Goal: Transaction & Acquisition: Purchase product/service

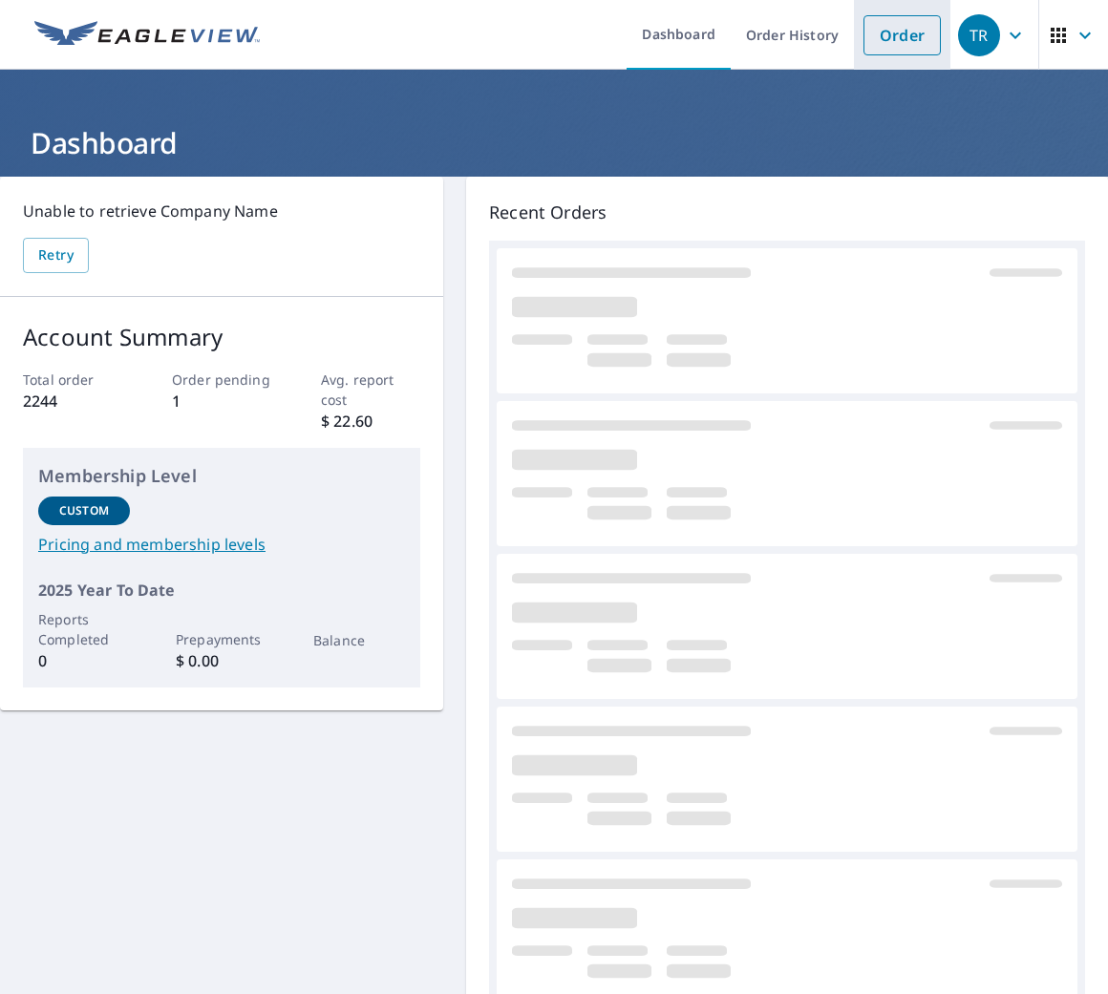
click at [880, 40] on link "Order" at bounding box center [901, 35] width 77 height 40
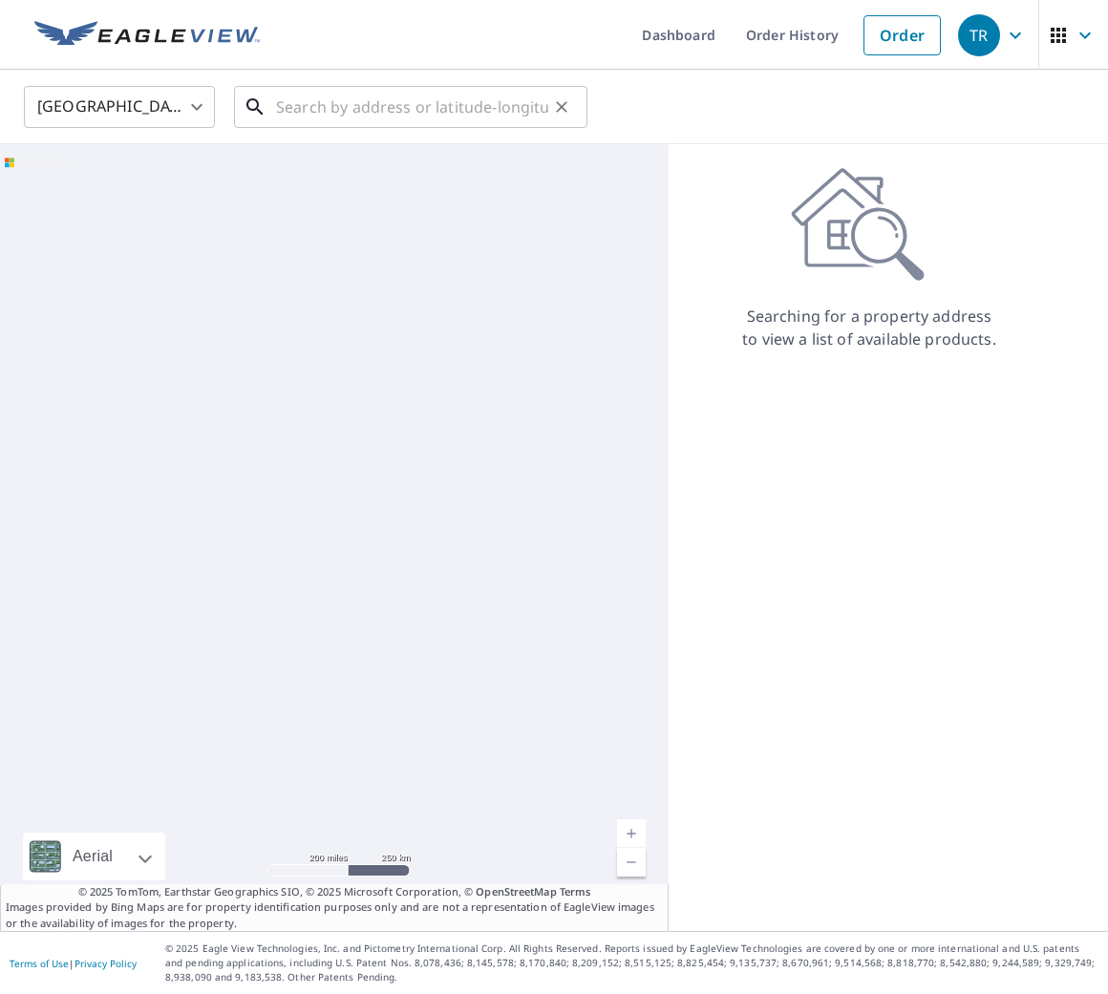
click at [385, 108] on input "text" at bounding box center [412, 106] width 272 height 53
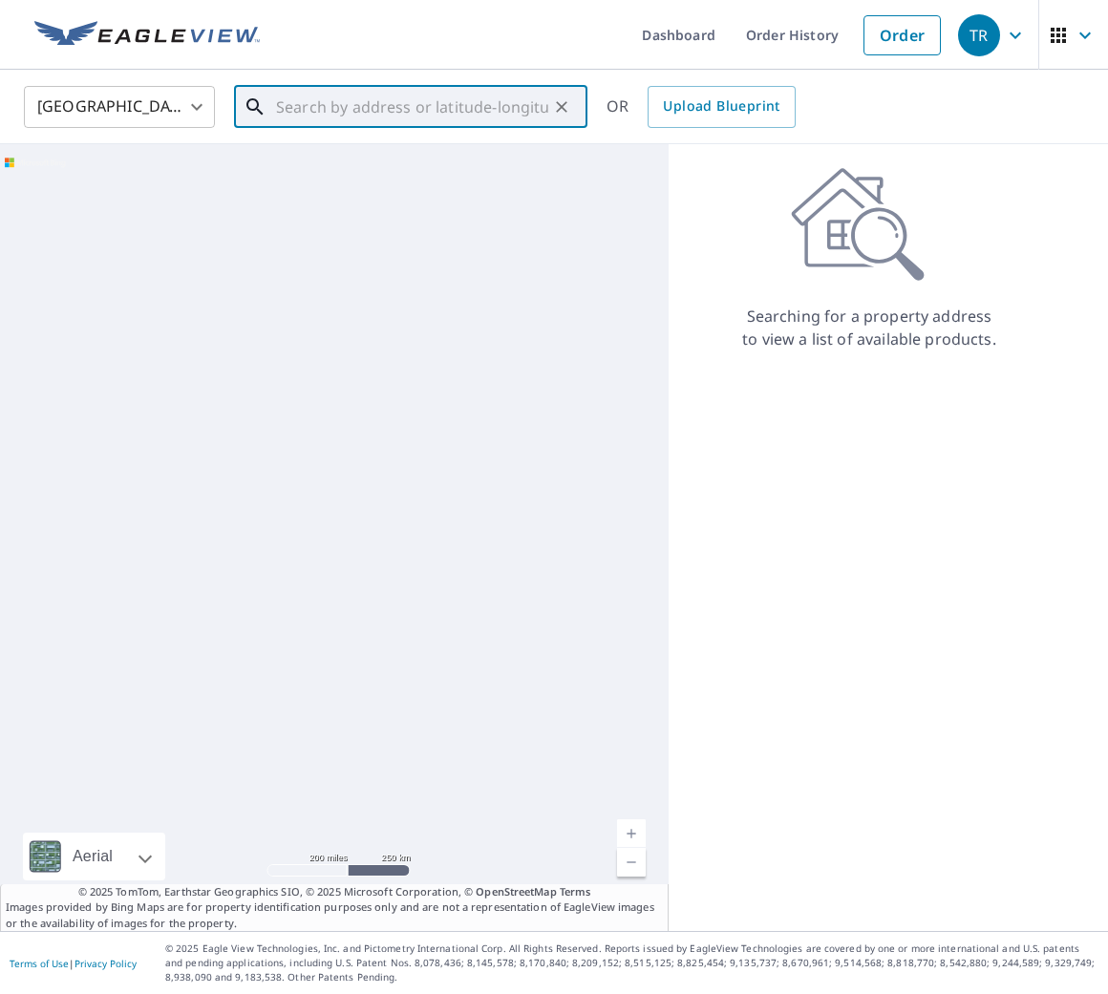
paste input "[STREET_ADDRESS]"
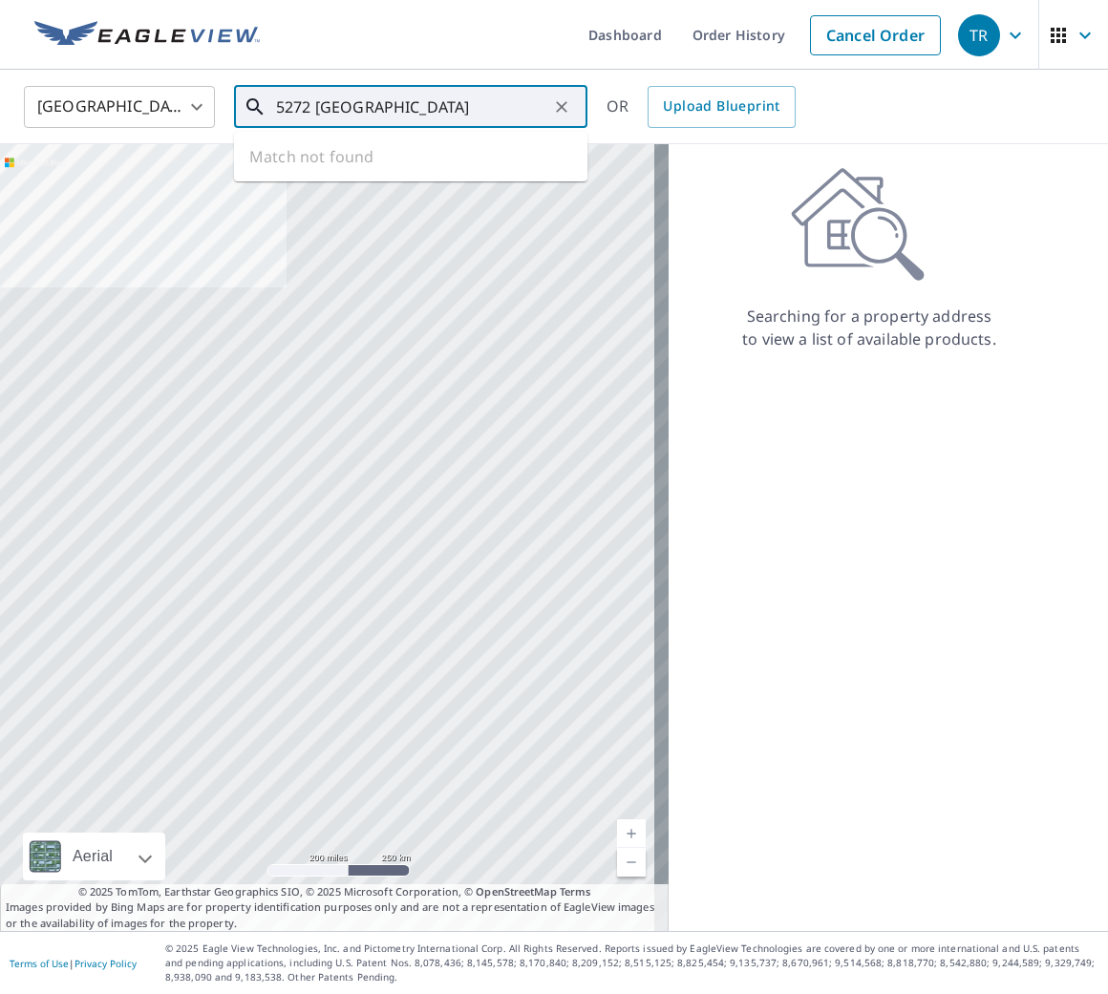
type input "5272"
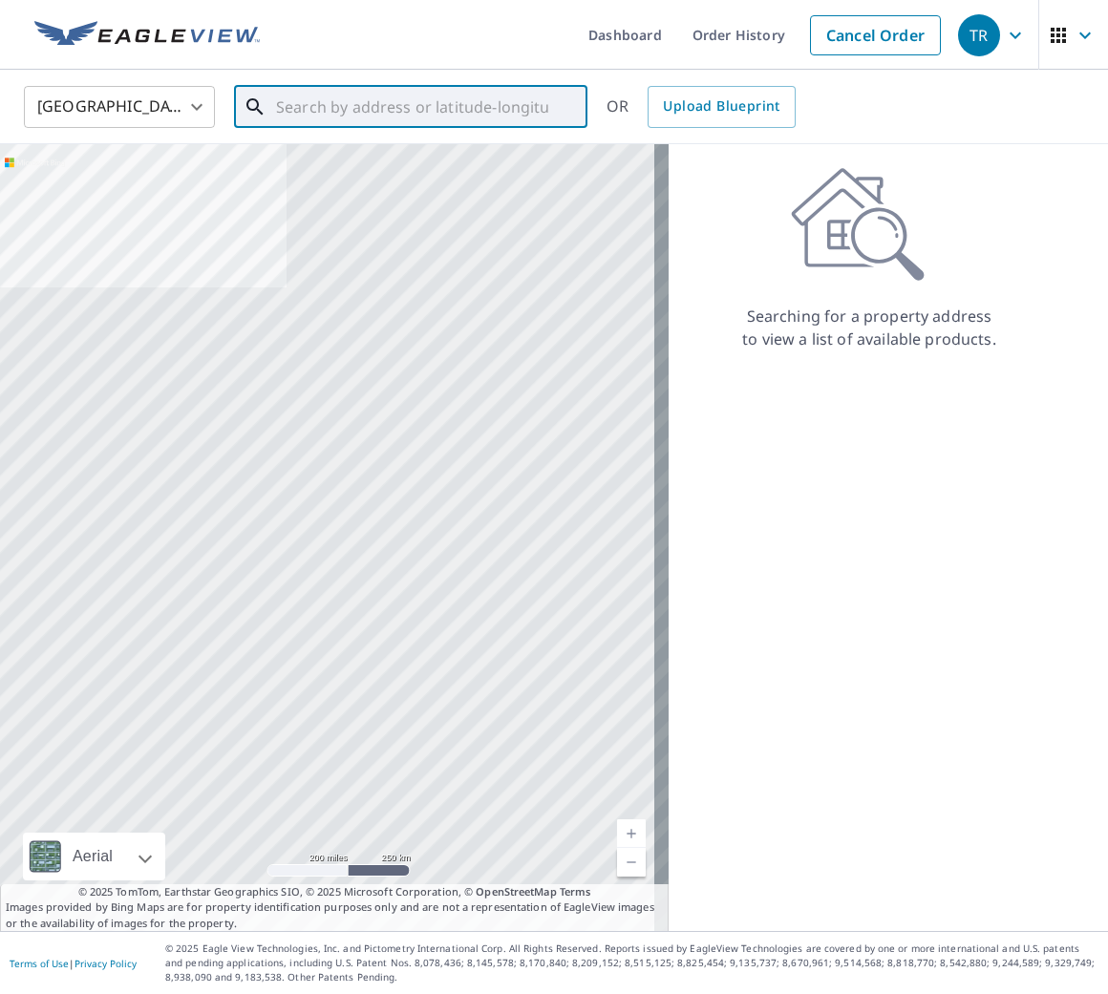
paste input "[STREET_ADDRESS]"
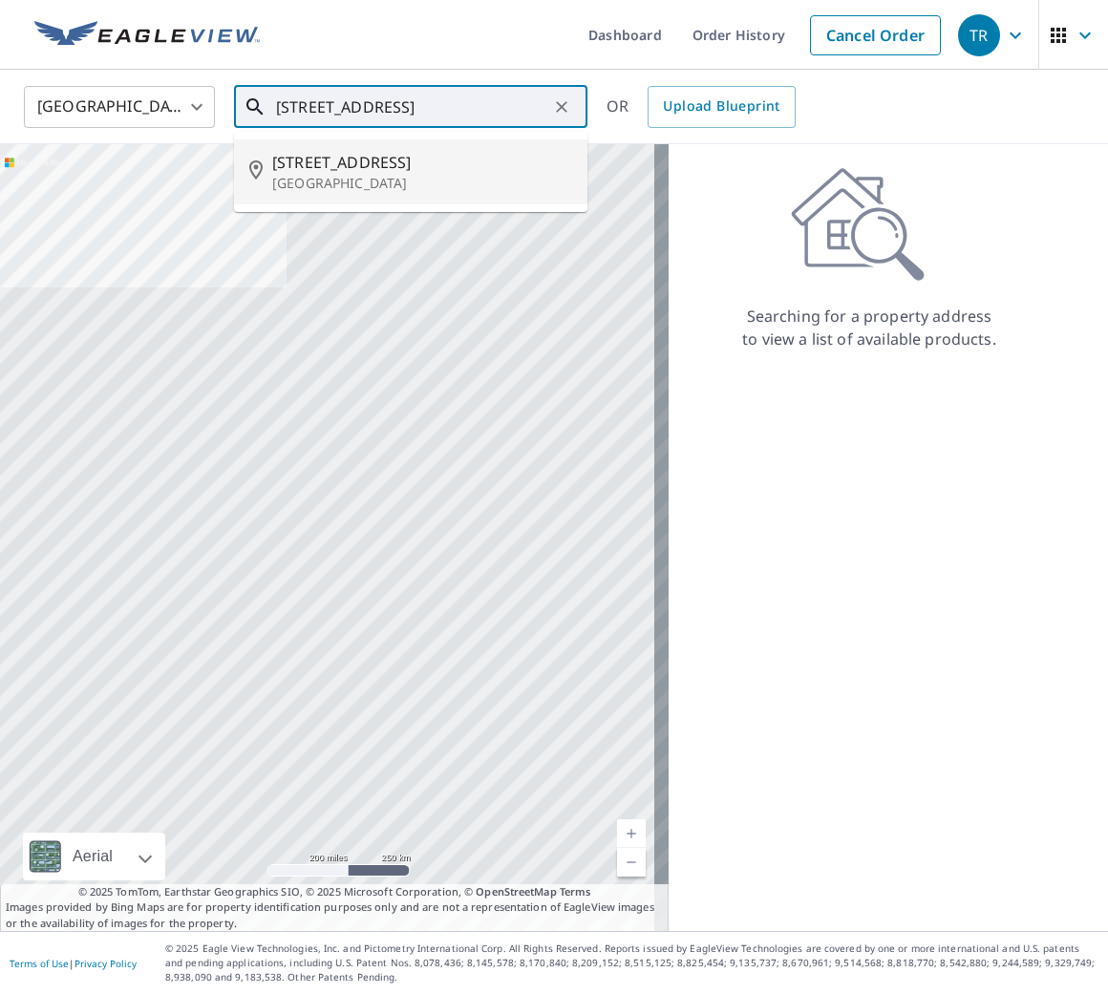
click at [440, 163] on span "[STREET_ADDRESS]" at bounding box center [422, 162] width 300 height 23
type input "[STREET_ADDRESS]"
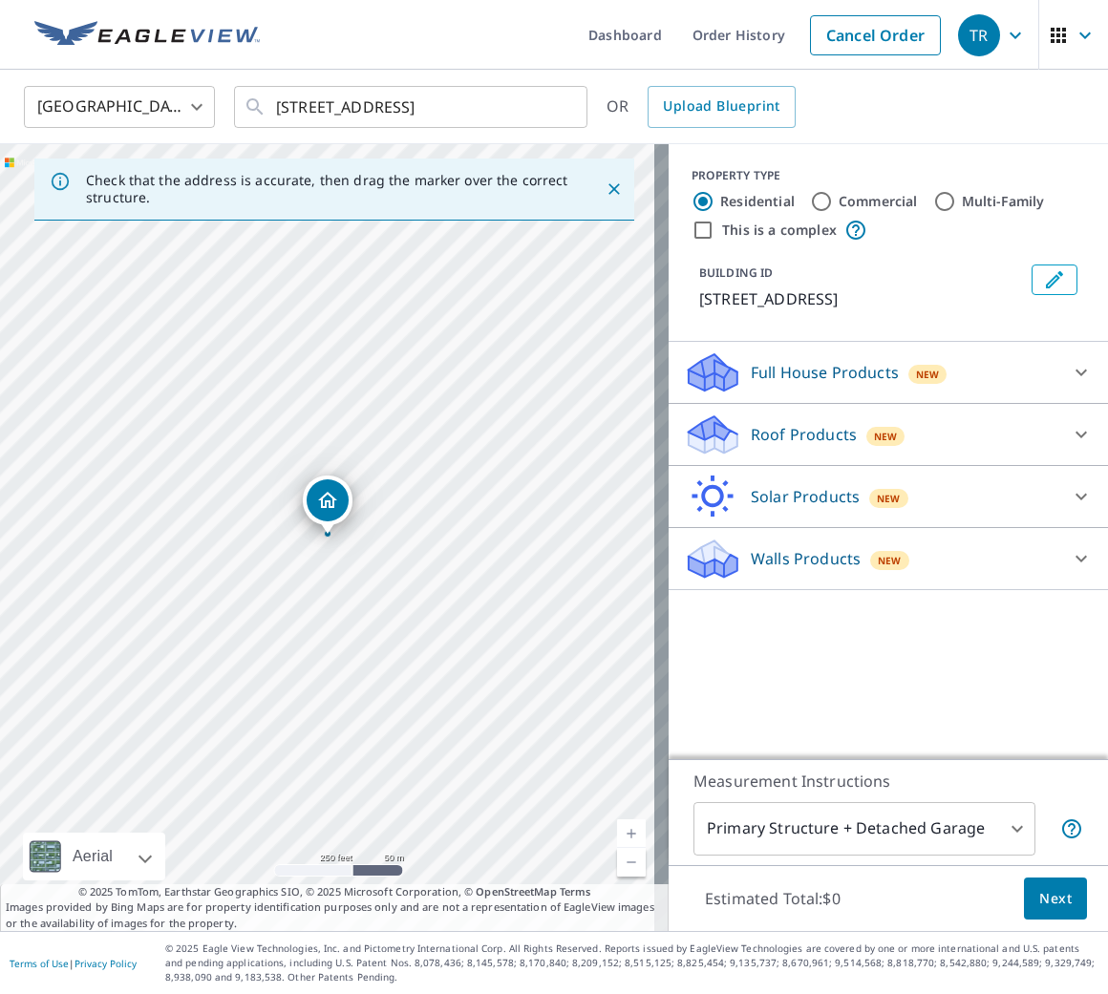
click at [1034, 425] on div "Roof Products New" at bounding box center [871, 435] width 374 height 45
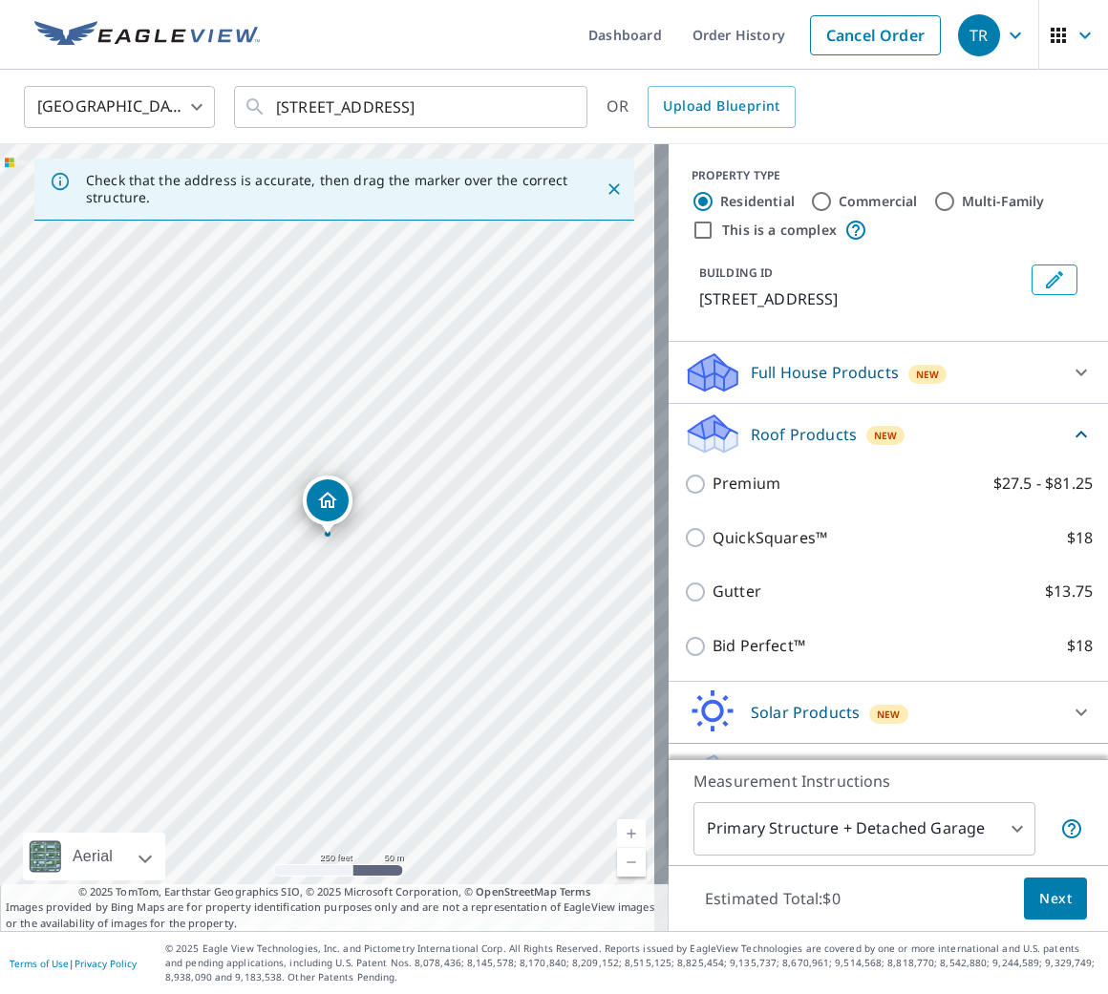
click at [763, 547] on div "QuickSquares™ $18" at bounding box center [888, 538] width 409 height 54
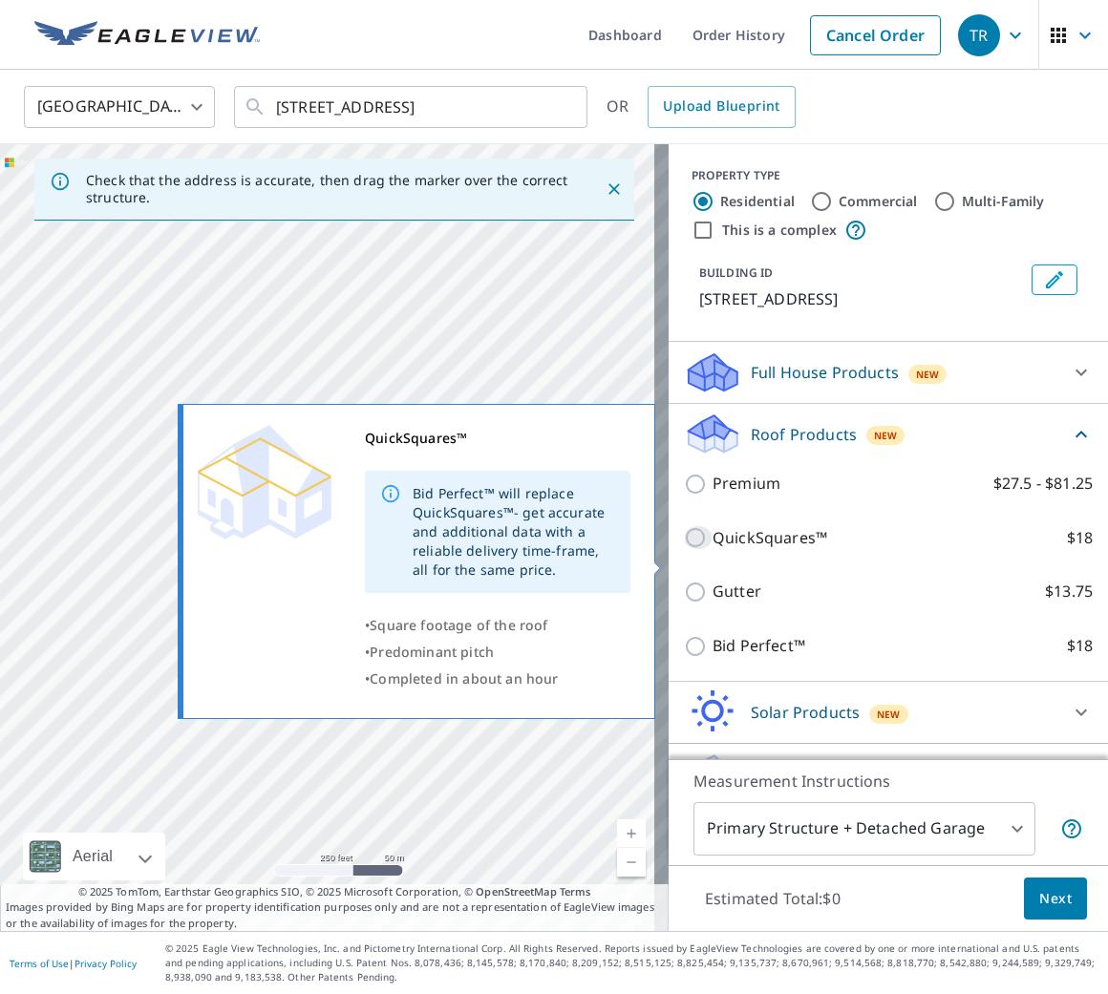
click at [692, 549] on input "QuickSquares™ $18" at bounding box center [698, 537] width 29 height 23
checkbox input "true"
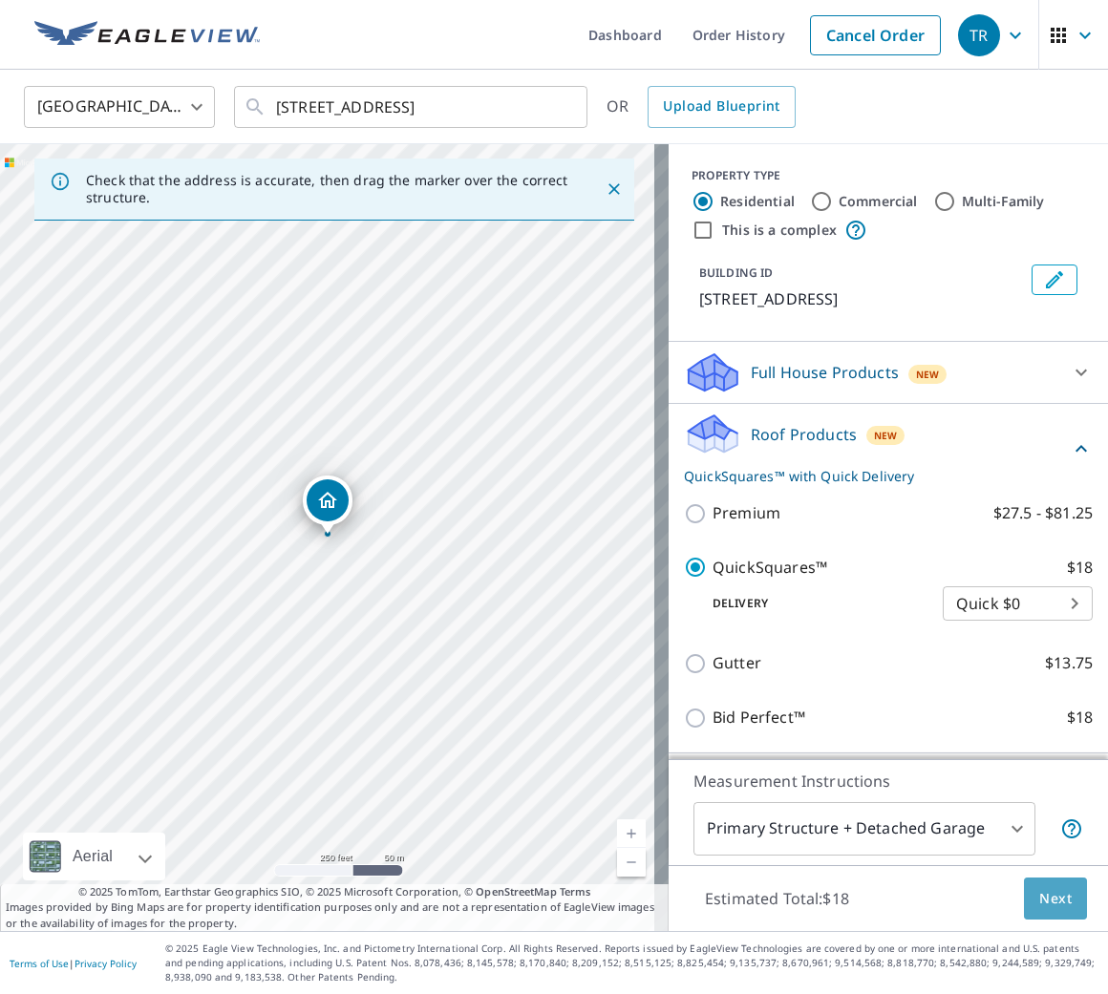
click at [1056, 918] on button "Next" at bounding box center [1055, 899] width 63 height 43
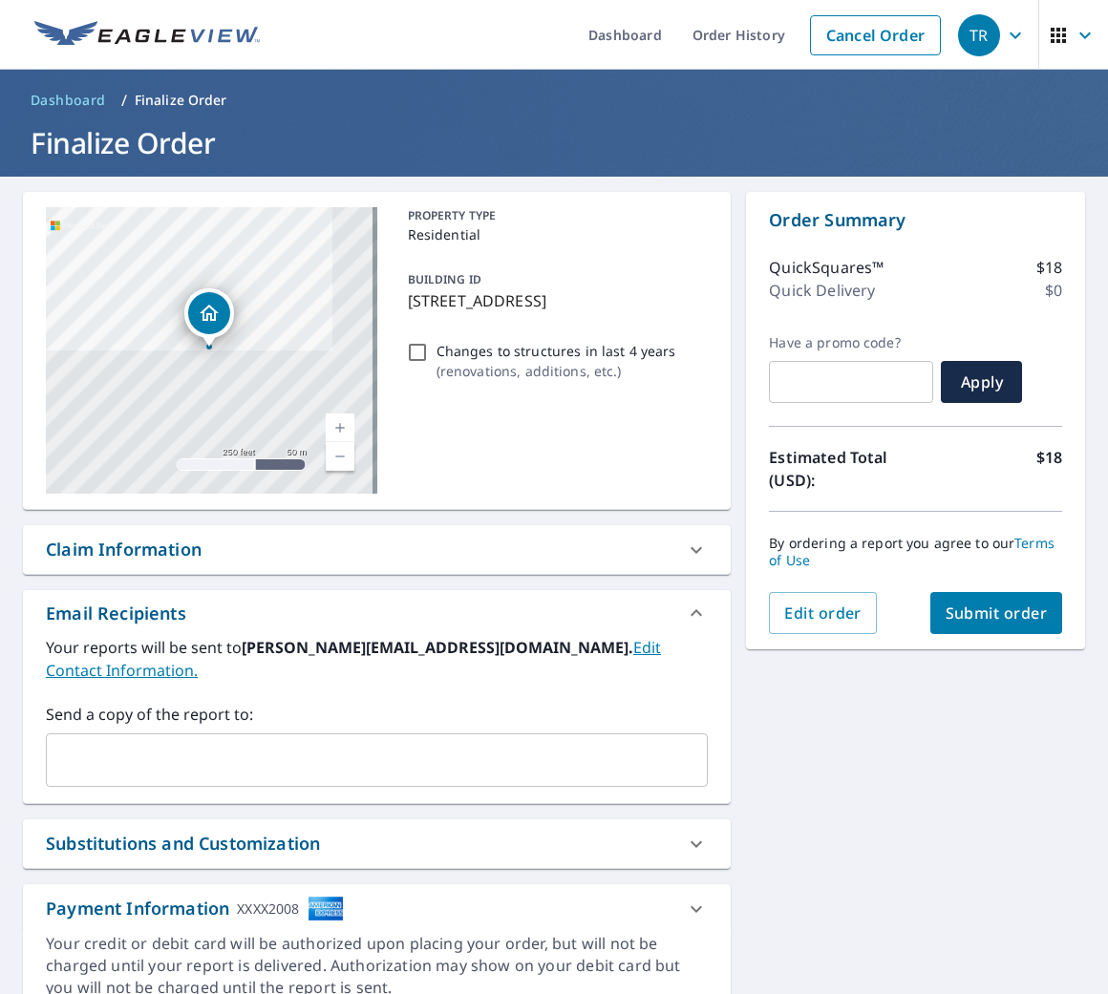
click at [323, 756] on div "​" at bounding box center [377, 760] width 662 height 53
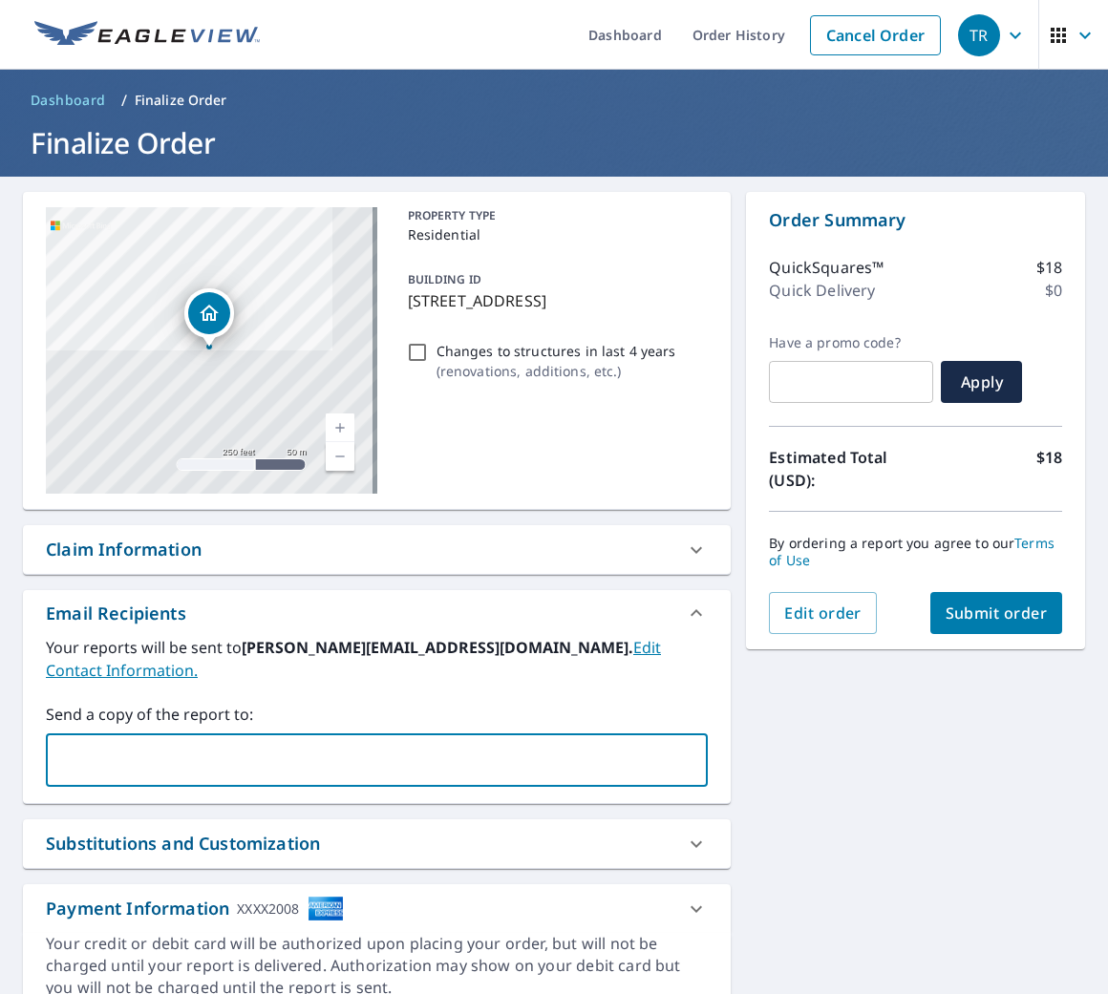
type input "R"
type input "[EMAIL_ADDRESS][DOMAIN_NAME]"
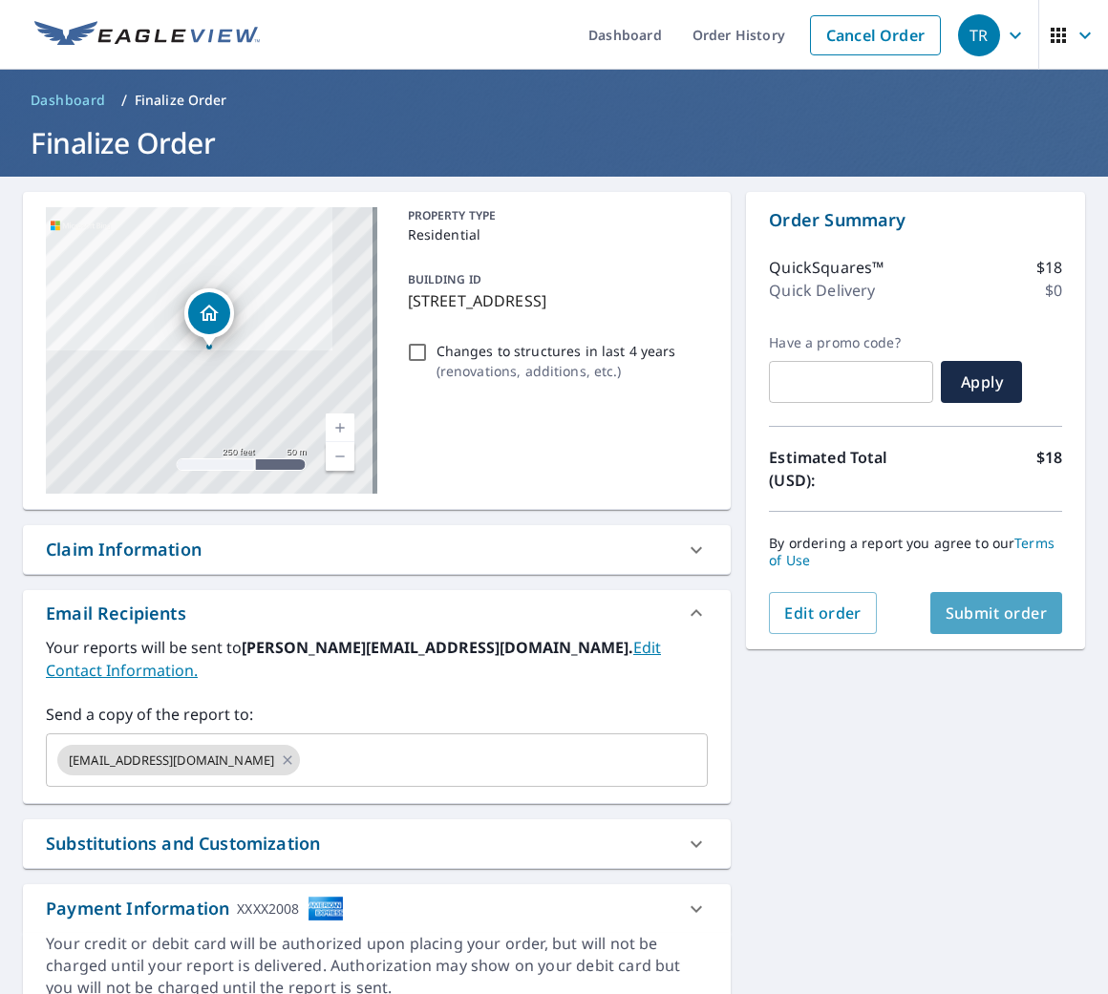
click at [1006, 626] on button "Submit order" at bounding box center [996, 613] width 133 height 42
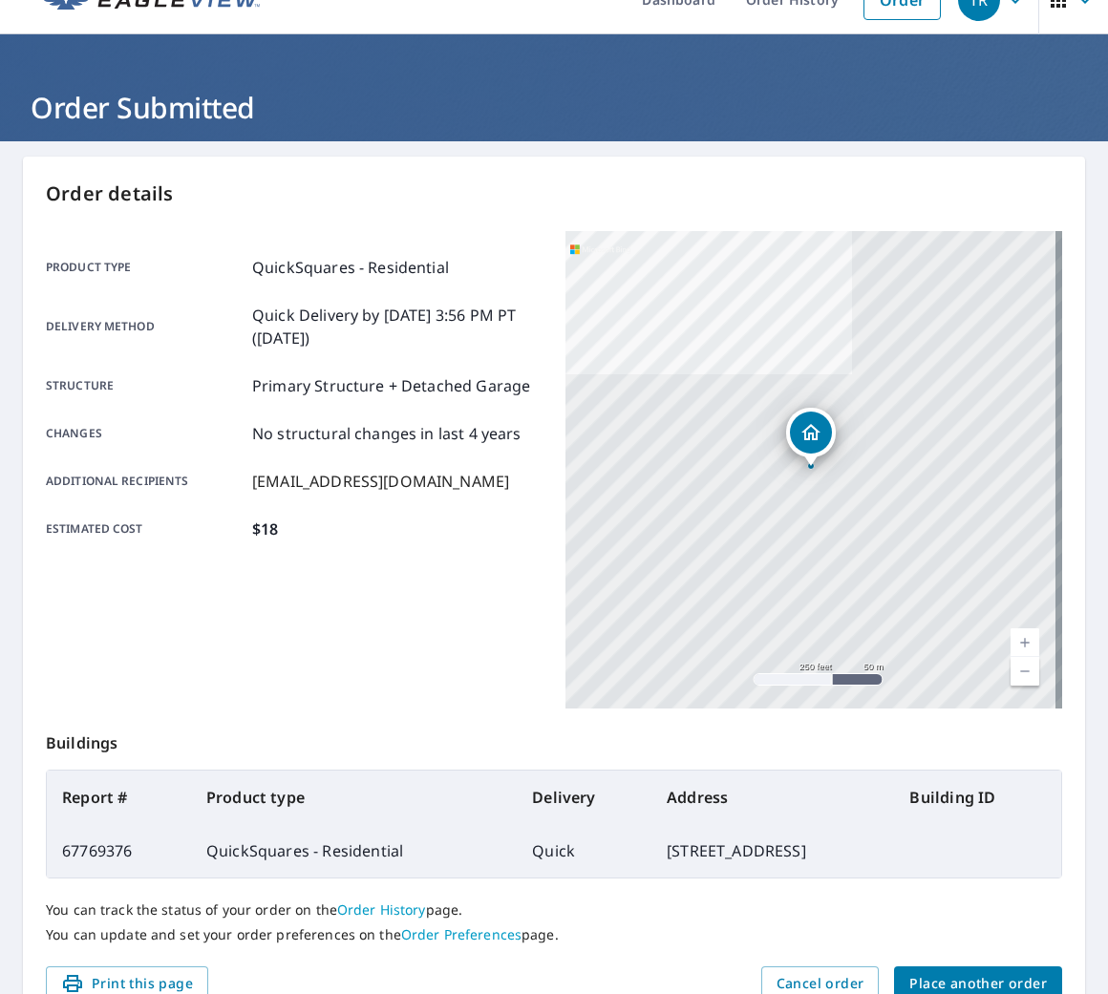
scroll to position [44, 0]
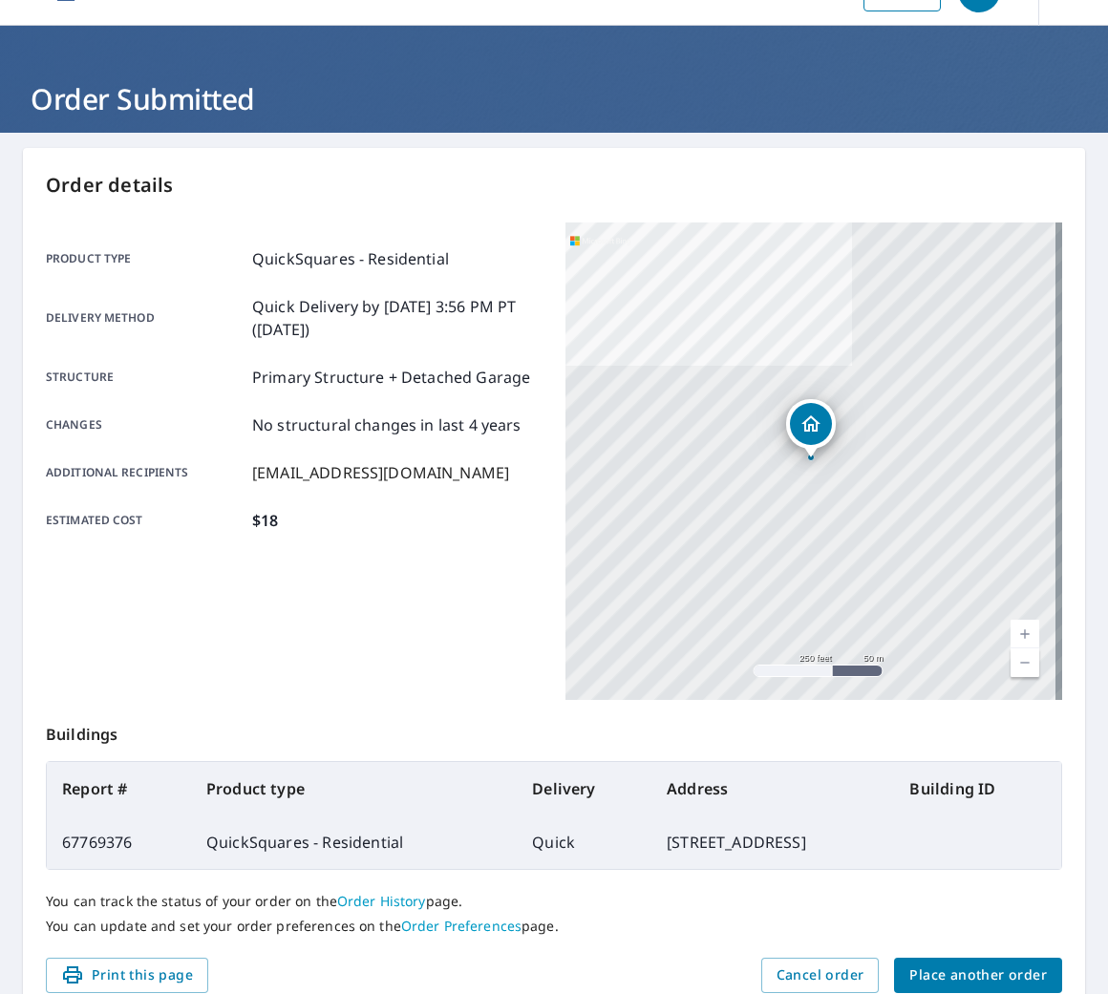
click at [718, 855] on td "[STREET_ADDRESS]" at bounding box center [772, 842] width 243 height 53
copy td "[STREET_ADDRESS]"
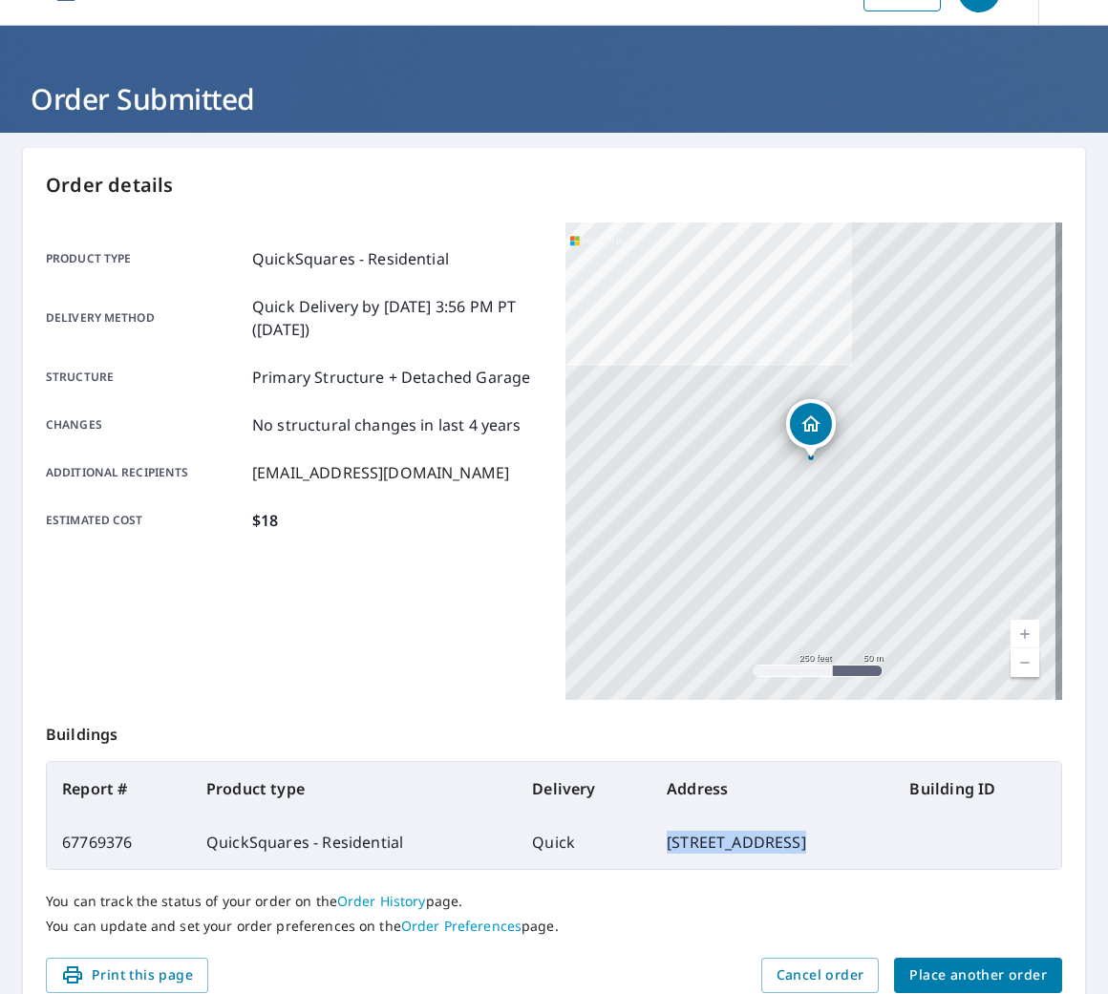
scroll to position [0, 0]
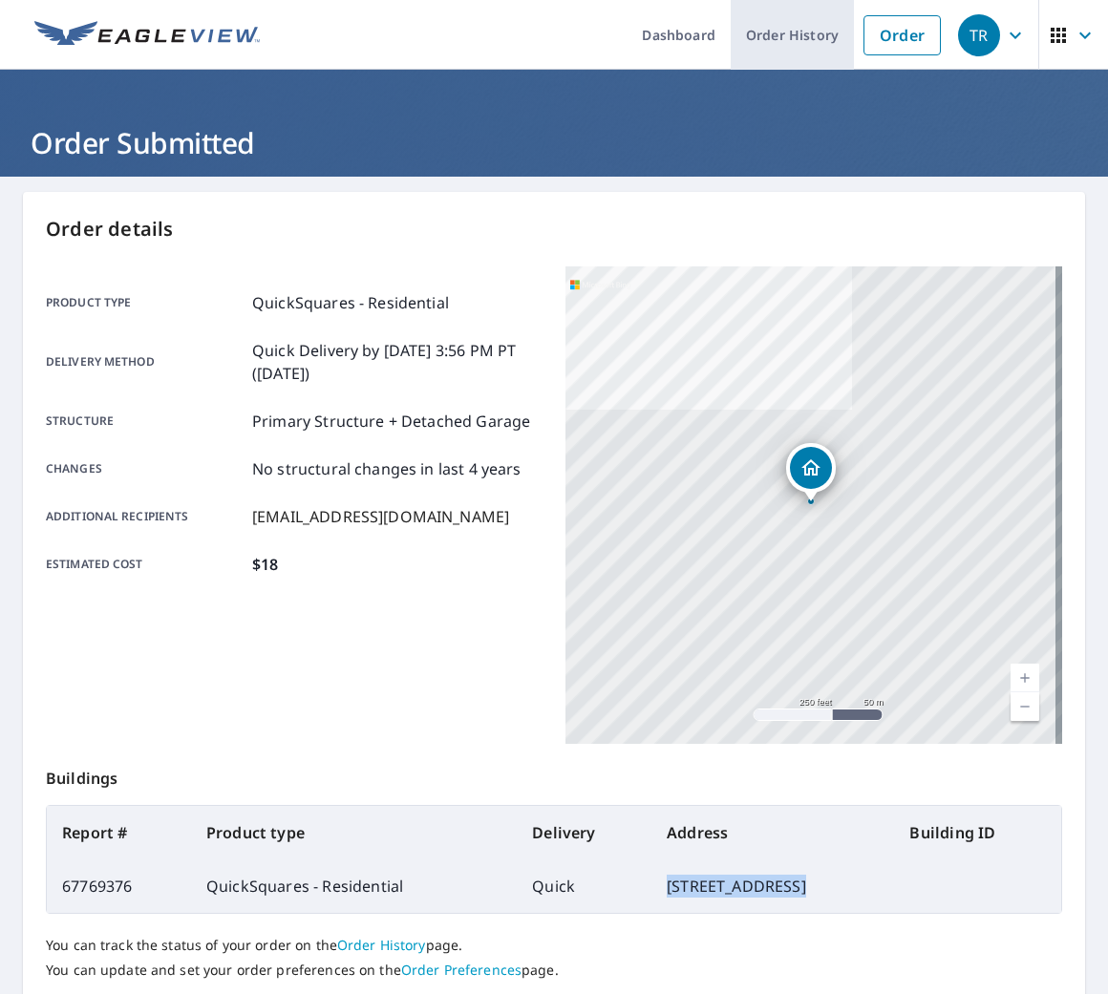
click at [781, 27] on link "Order History" at bounding box center [792, 35] width 123 height 70
